Goal: Complete application form

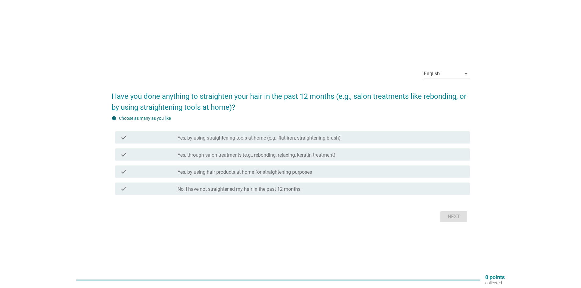
click at [459, 74] on div "English" at bounding box center [442, 74] width 37 height 10
click at [455, 98] on div "Bahasa Melayu" at bounding box center [447, 93] width 36 height 15
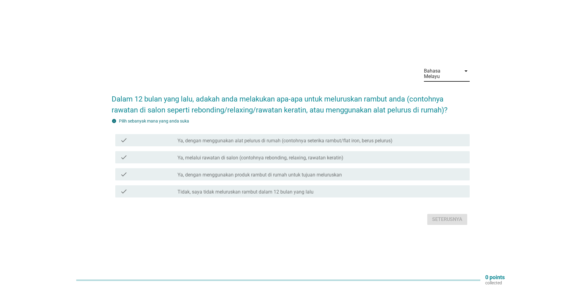
click at [217, 189] on label "Tidak, saya tidak meluruskan rambut dalam 12 bulan yang lalu" at bounding box center [246, 192] width 136 height 6
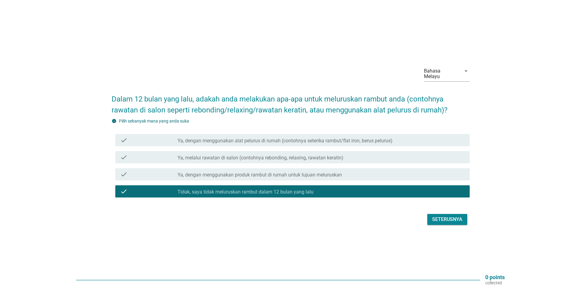
click at [455, 217] on div "Seterusnya" at bounding box center [447, 219] width 30 height 7
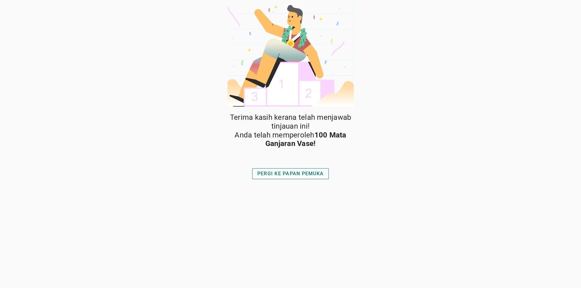
click at [305, 174] on div "PERGI KE PAPAN PEMUKA" at bounding box center [290, 173] width 66 height 7
